Goal: Book appointment/travel/reservation

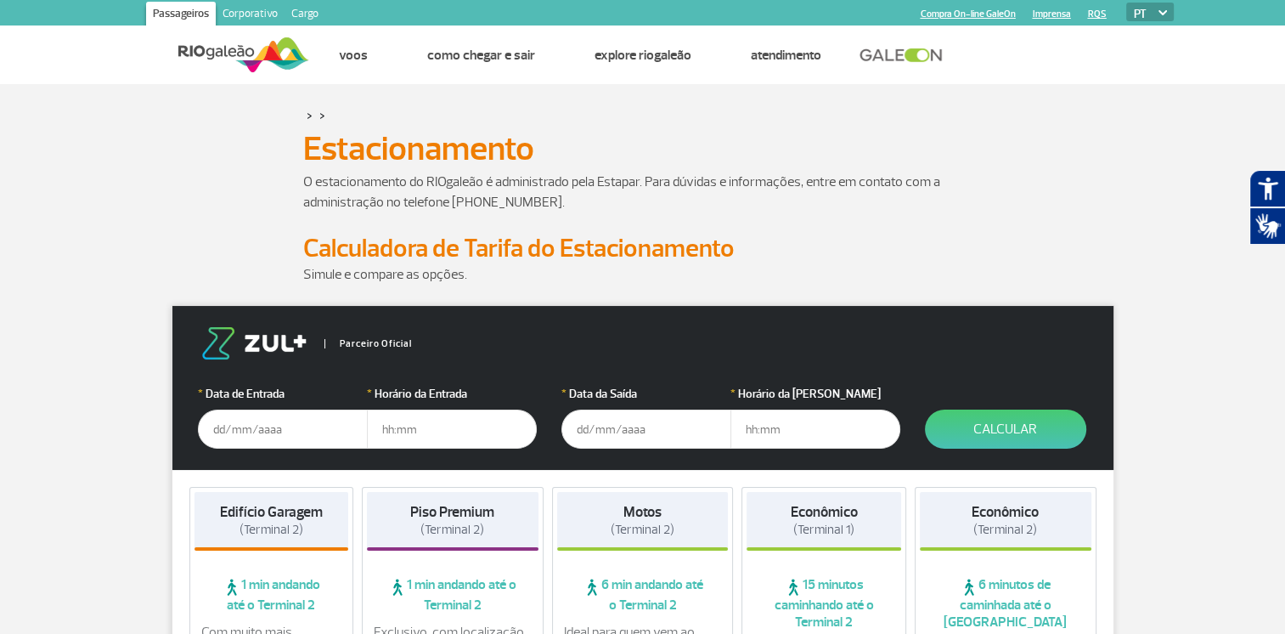
click at [214, 424] on input "text" at bounding box center [283, 428] width 170 height 39
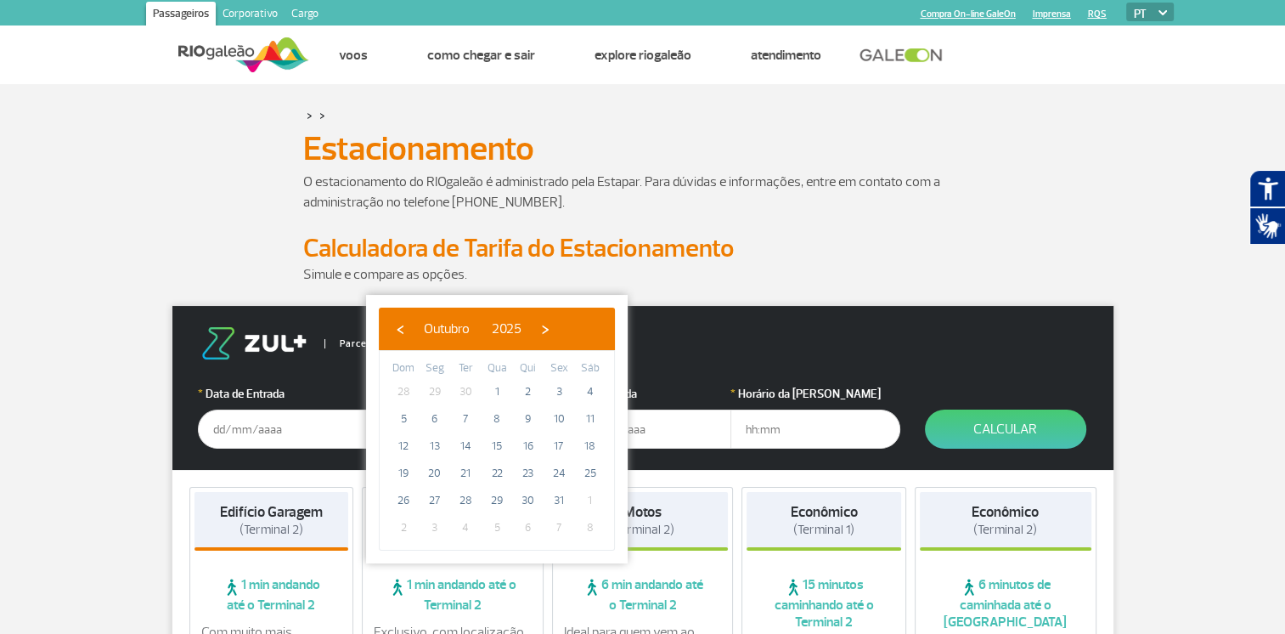
click at [214, 424] on input "text" at bounding box center [283, 428] width 170 height 39
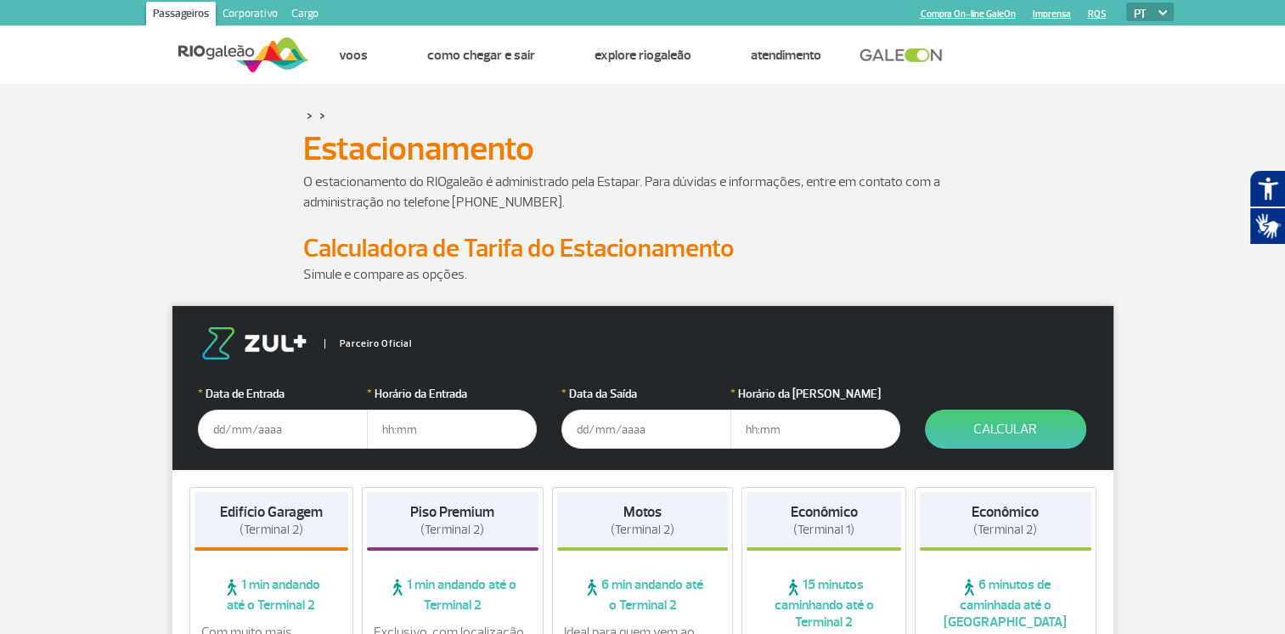
drag, startPoint x: 224, startPoint y: 430, endPoint x: 215, endPoint y: 428, distance: 9.5
click at [215, 428] on input "text" at bounding box center [283, 428] width 170 height 39
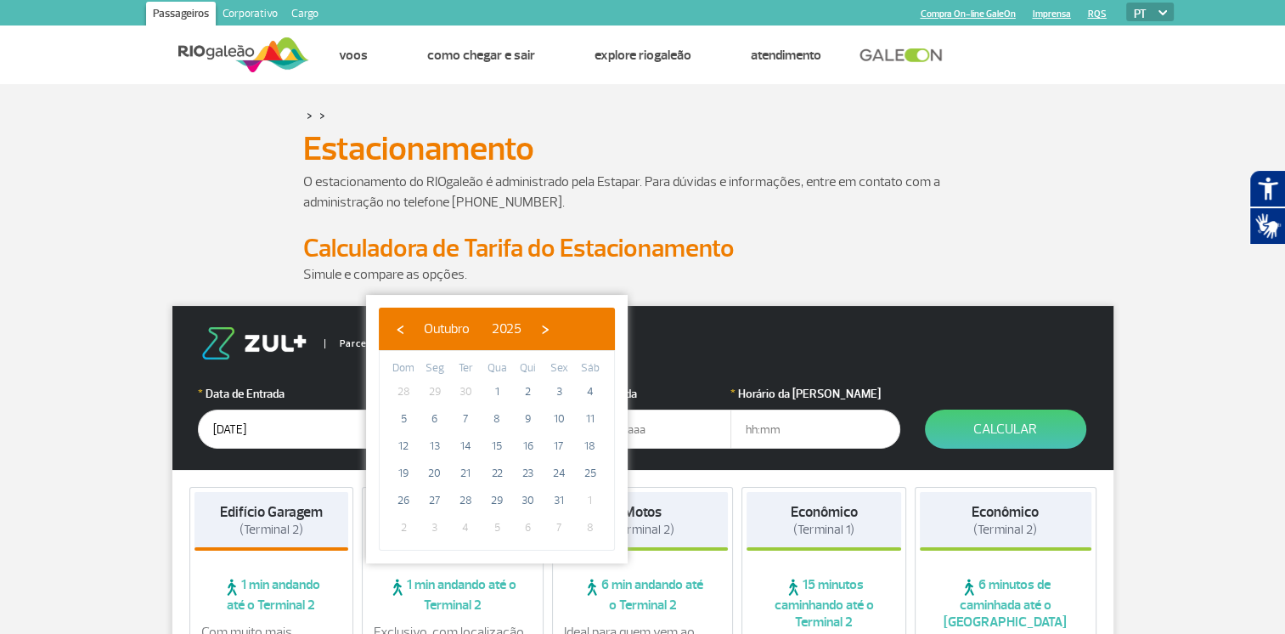
type input "[DATE]"
click at [747, 437] on input "text" at bounding box center [815, 428] width 170 height 39
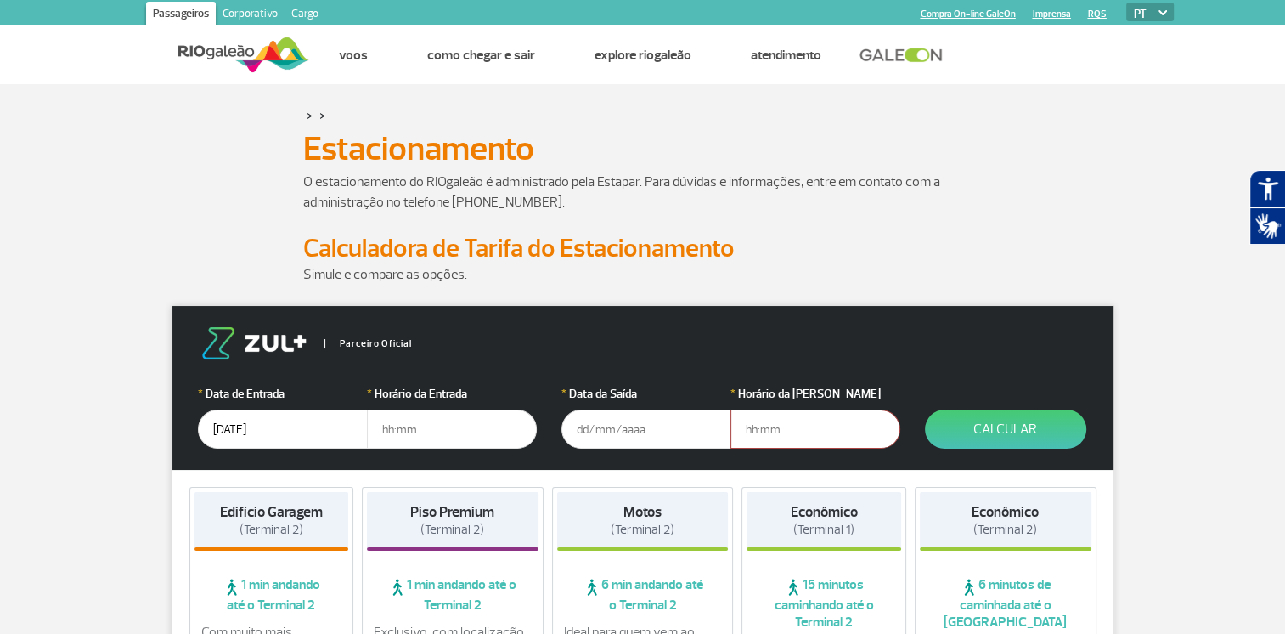
click at [455, 432] on input "text" at bounding box center [452, 428] width 170 height 39
type input "09:30"
click at [586, 429] on input "text" at bounding box center [646, 428] width 170 height 39
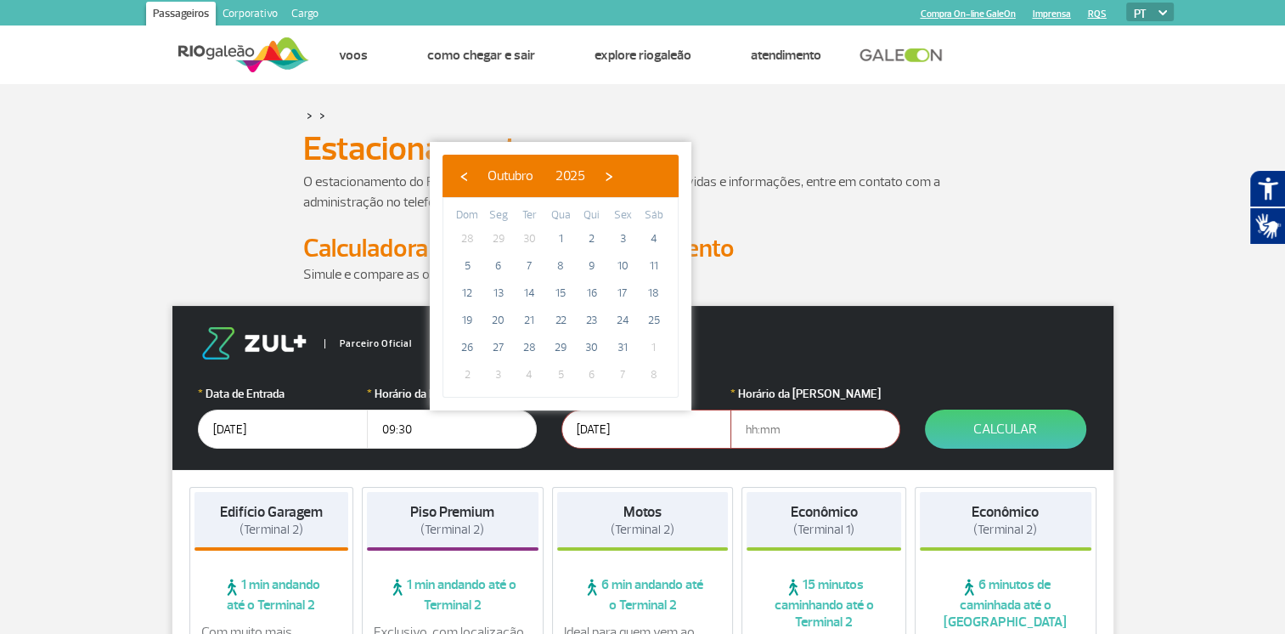
type input "[DATE]"
click at [786, 437] on input "text" at bounding box center [815, 428] width 170 height 39
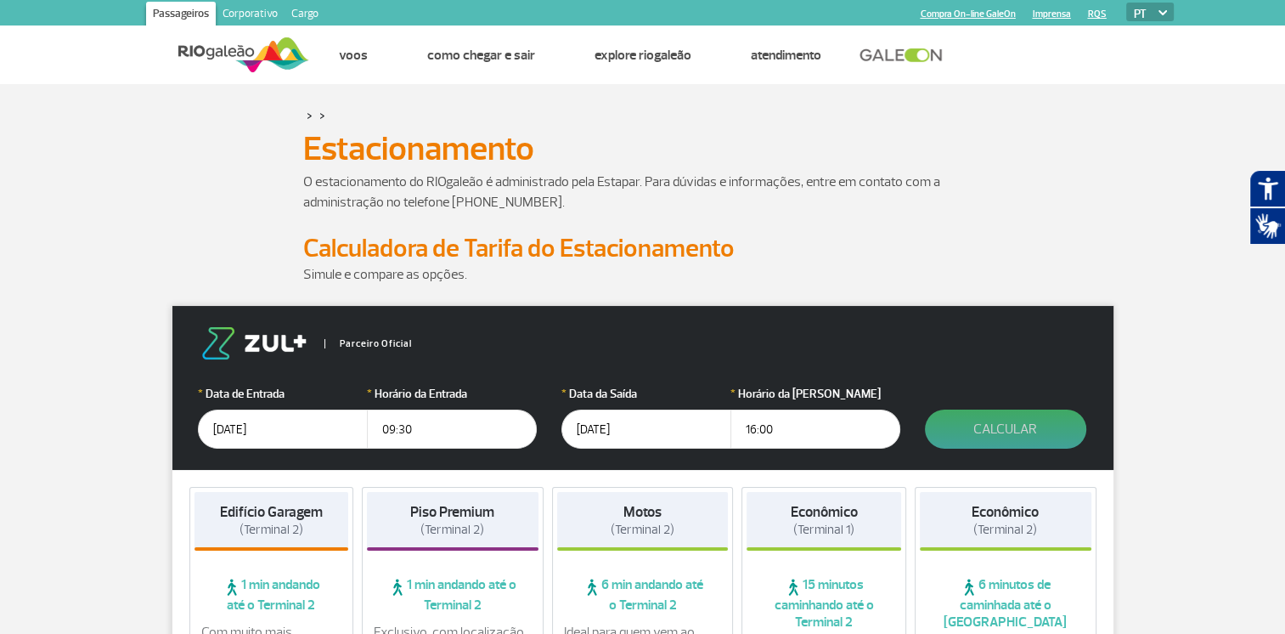
type input "16:00"
click at [1017, 428] on button "Calcular" at bounding box center [1005, 428] width 161 height 39
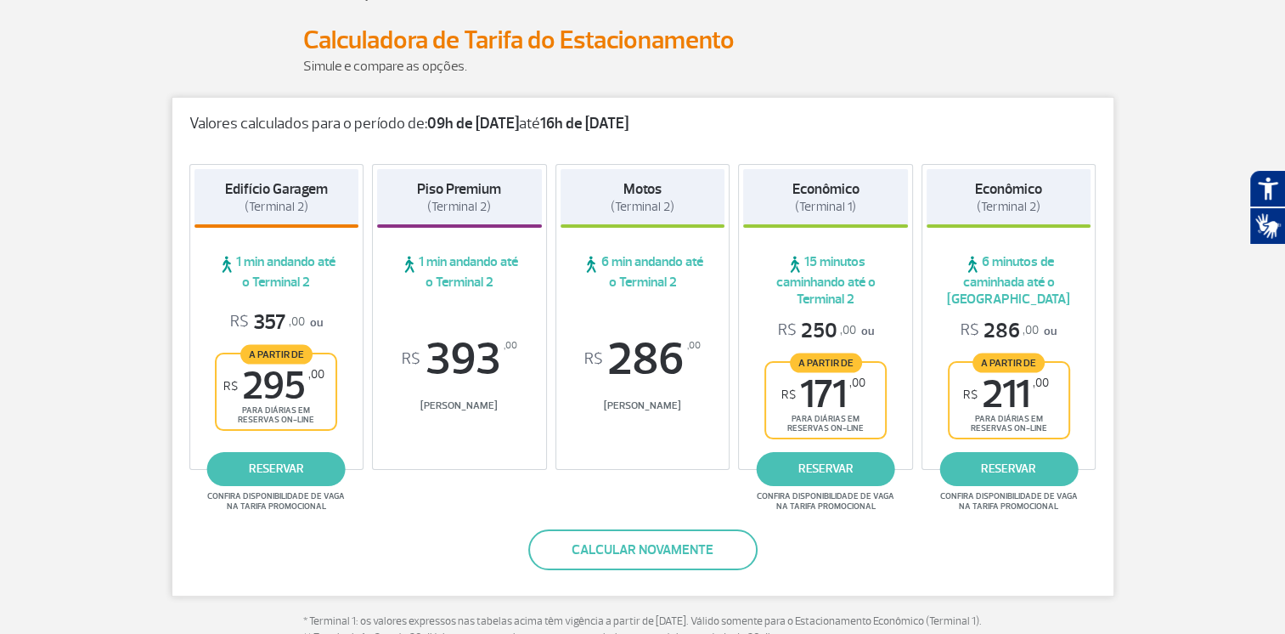
scroll to position [170, 0]
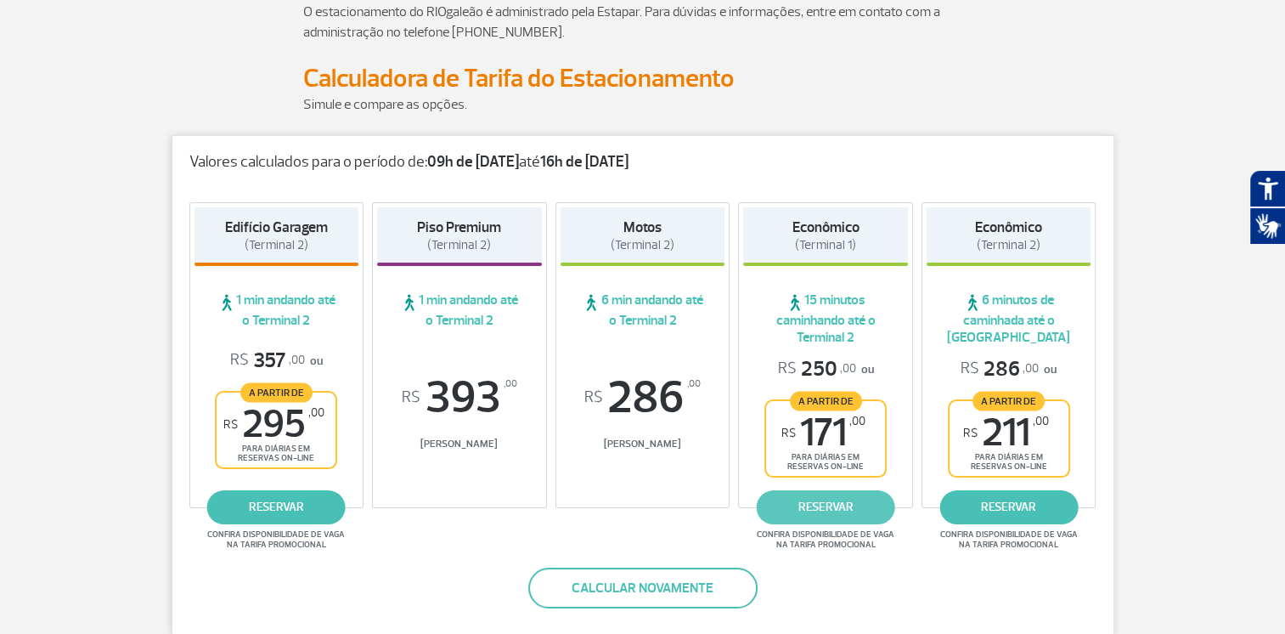
click at [859, 508] on link "reservar" at bounding box center [826, 507] width 138 height 34
